Goal: Transaction & Acquisition: Purchase product/service

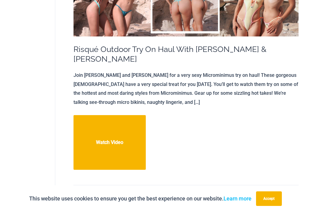
scroll to position [393, 0]
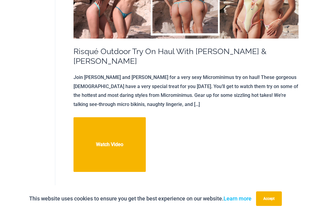
click at [131, 120] on link "Risqué Outdoor Try On Haul With Kristy & Zoe Watch Video" at bounding box center [110, 144] width 72 height 55
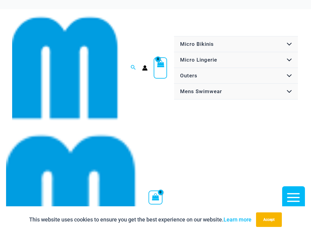
click at [276, 212] on button "Accept" at bounding box center [269, 220] width 26 height 15
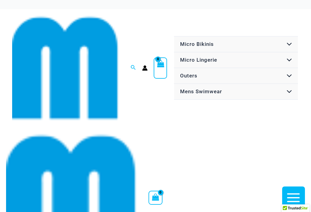
click at [289, 53] on button "Menu Toggle" at bounding box center [288, 60] width 18 height 16
click at [206, 57] on span "Micro Lingerie" at bounding box center [198, 60] width 37 height 6
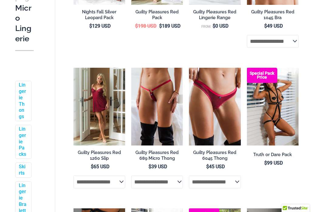
scroll to position [440, 0]
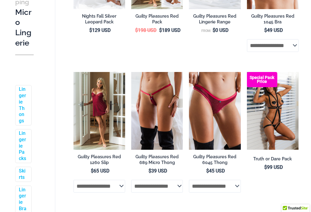
click at [131, 72] on img at bounding box center [131, 72] width 0 height 0
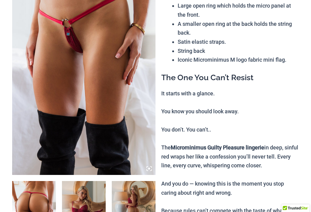
scroll to position [318, 0]
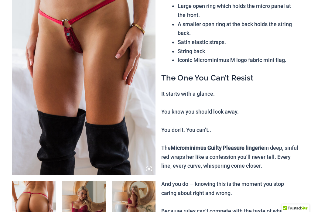
click at [36, 196] on img at bounding box center [34, 214] width 44 height 66
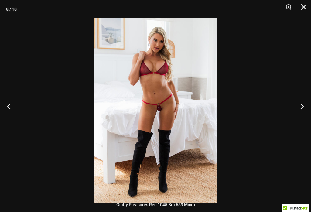
click at [304, 8] on button "Close" at bounding box center [301, 9] width 15 height 18
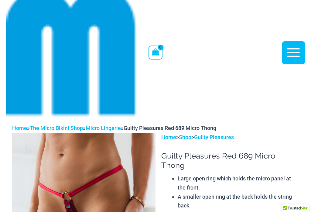
scroll to position [119, 0]
